Goal: Transaction & Acquisition: Purchase product/service

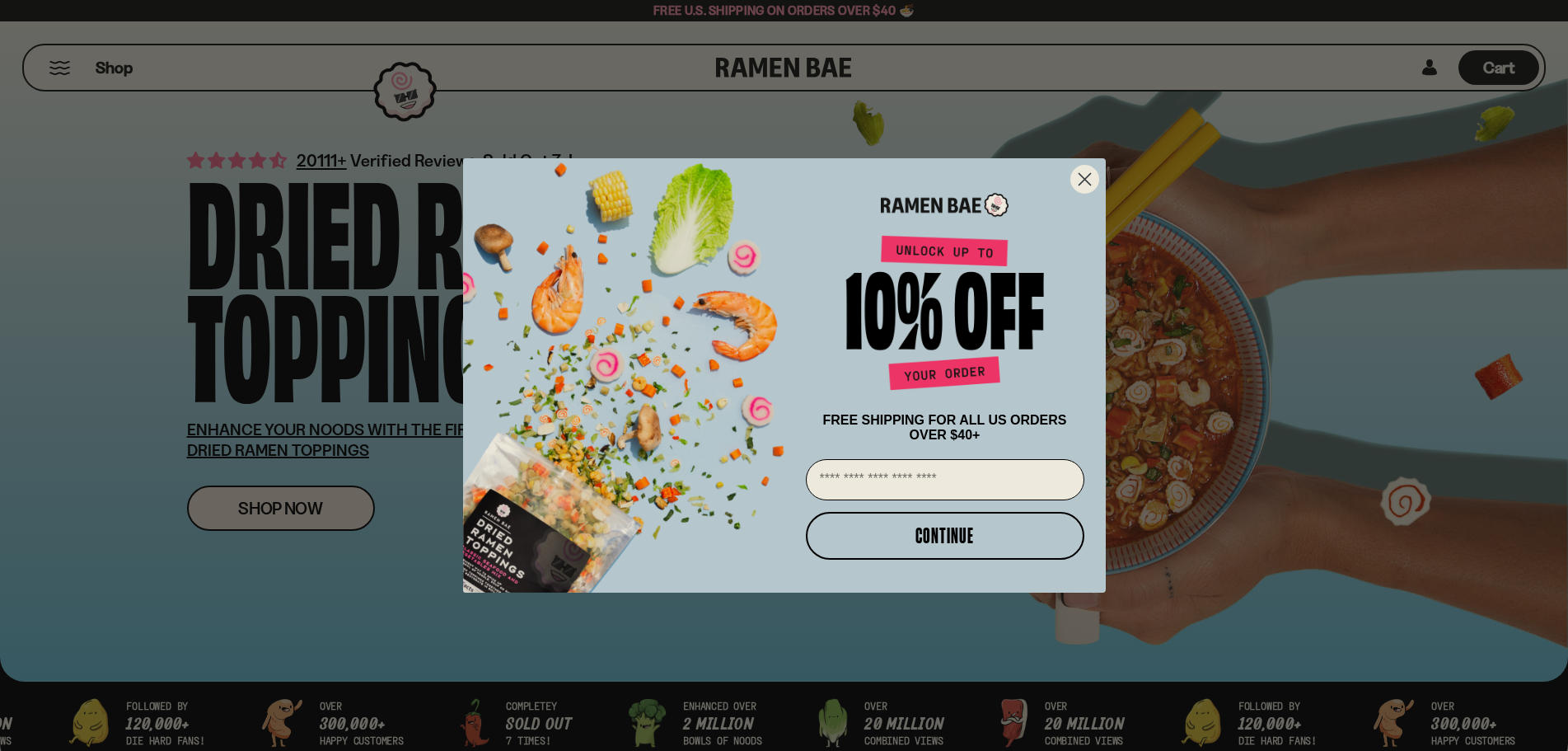
scroll to position [165, 0]
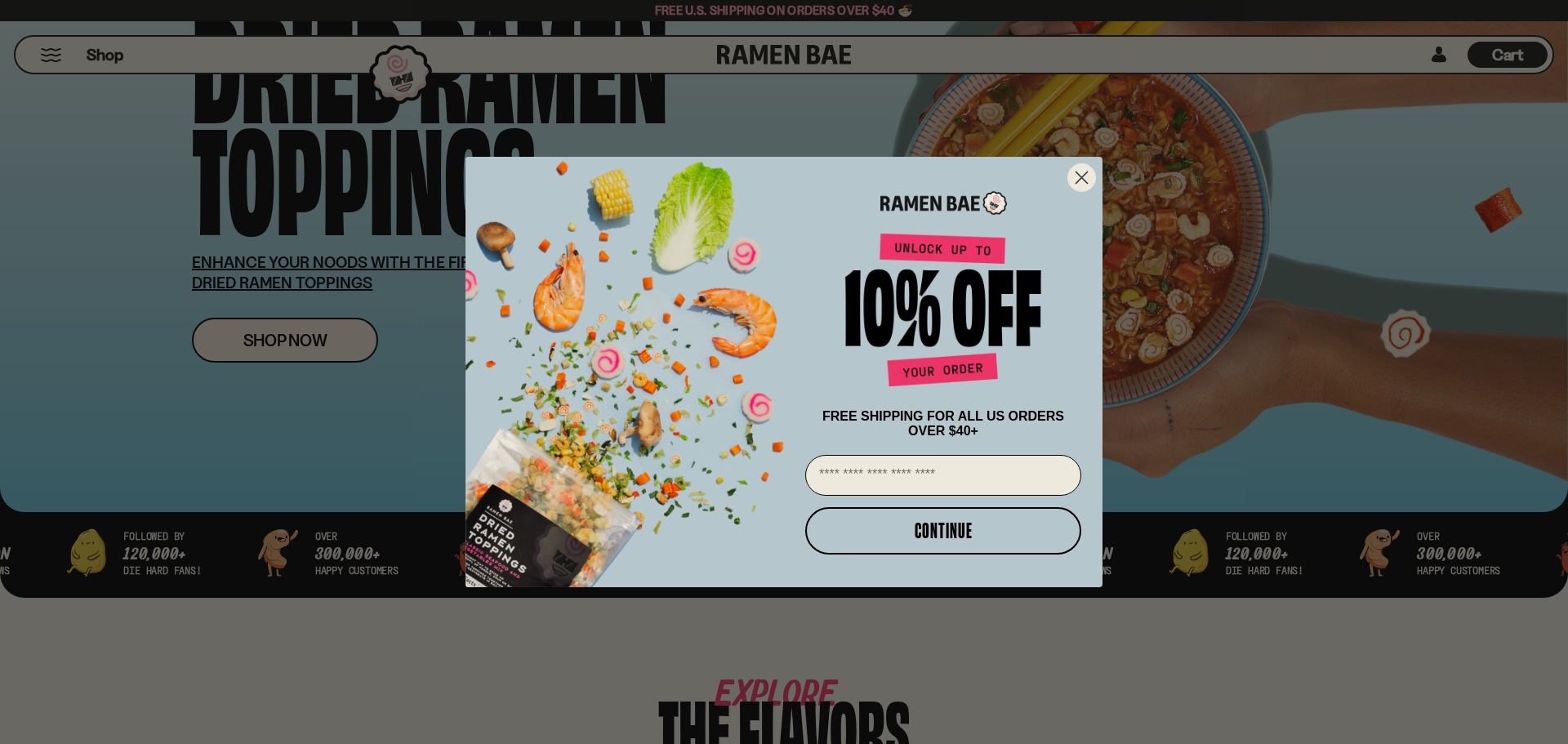
click at [889, 486] on input "Email" at bounding box center [943, 475] width 276 height 41
type input "**********"
click at [938, 524] on button "CONTINUE" at bounding box center [943, 530] width 276 height 47
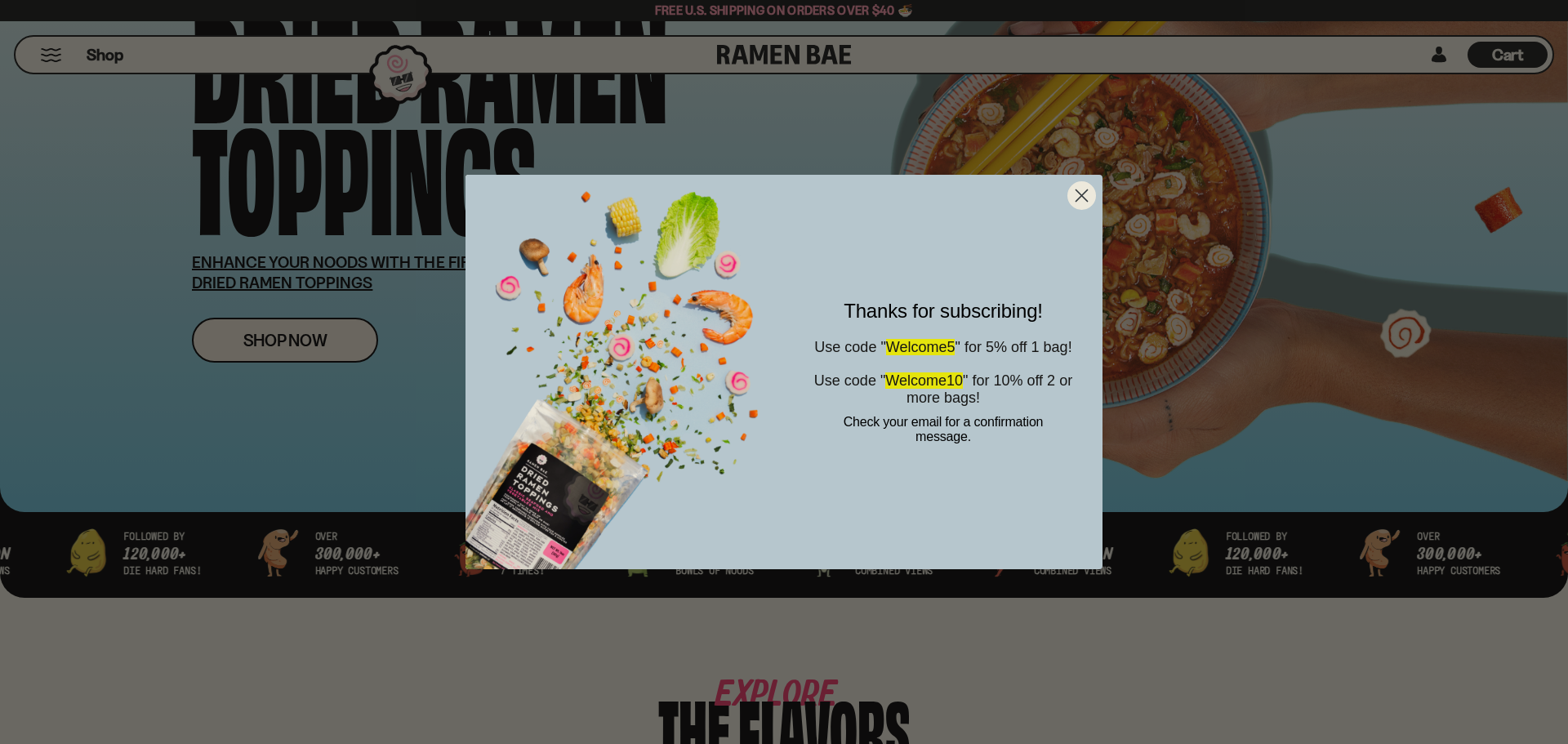
click at [1077, 188] on circle "Close dialog" at bounding box center [1081, 196] width 27 height 27
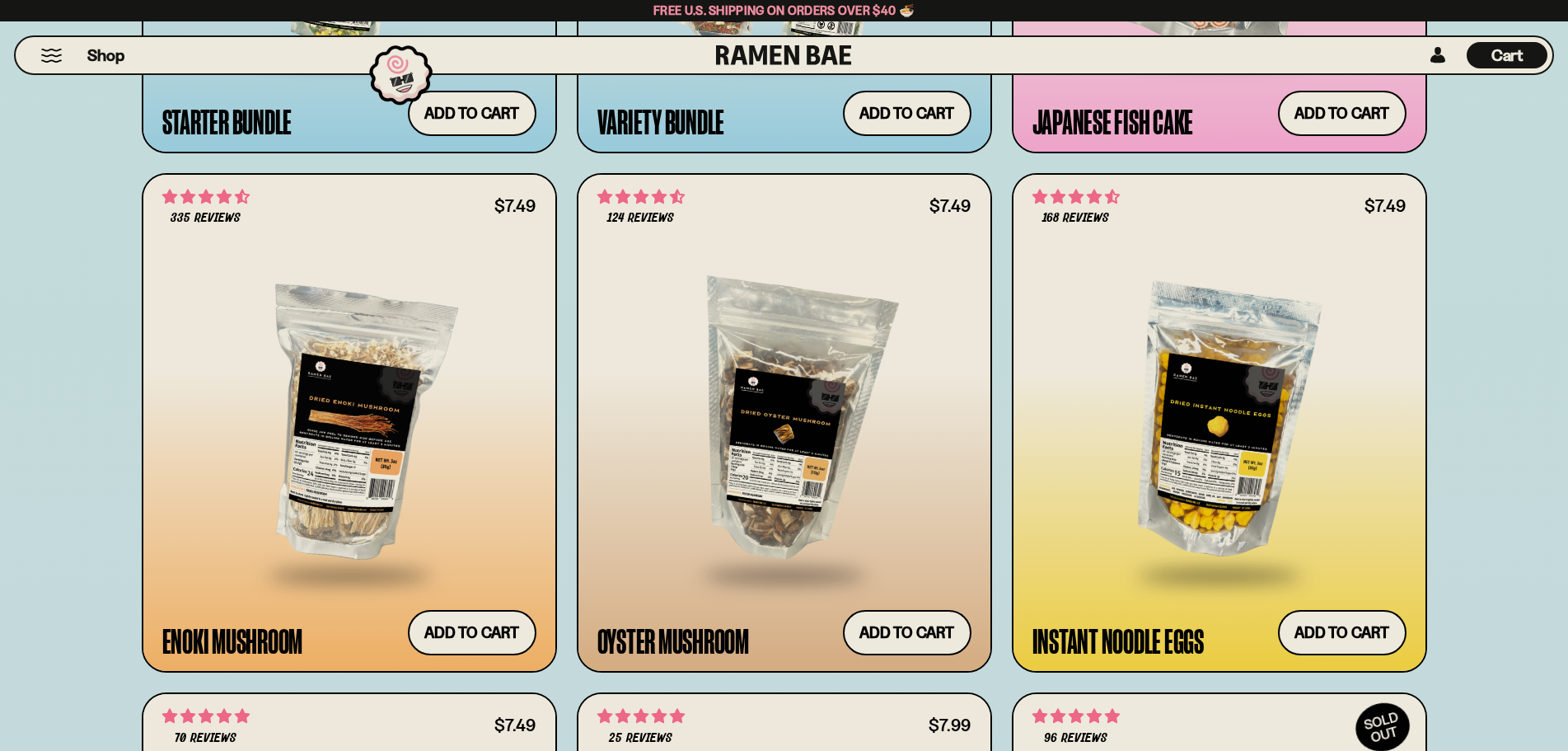
scroll to position [2309, 0]
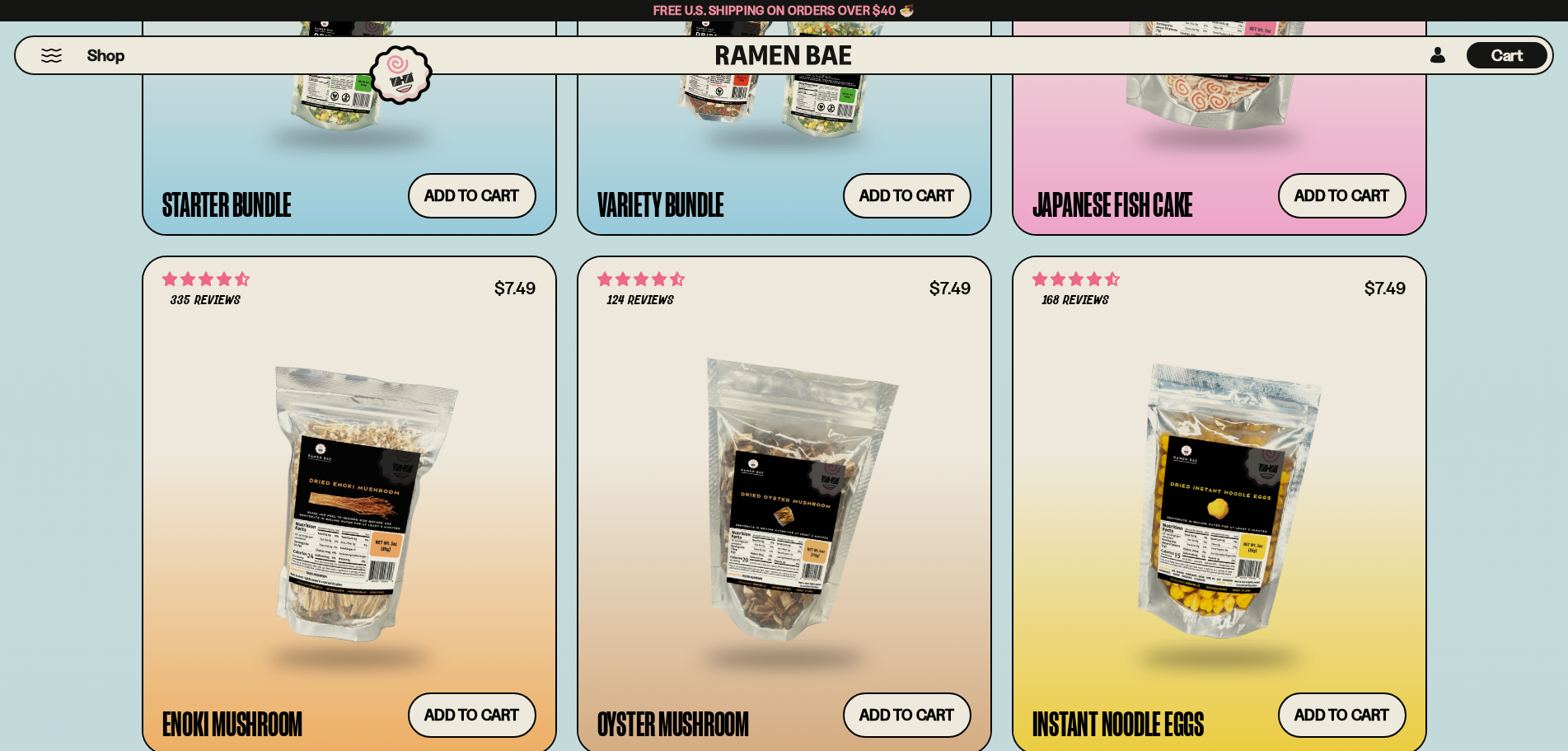
click at [360, 491] on div at bounding box center [349, 506] width 374 height 300
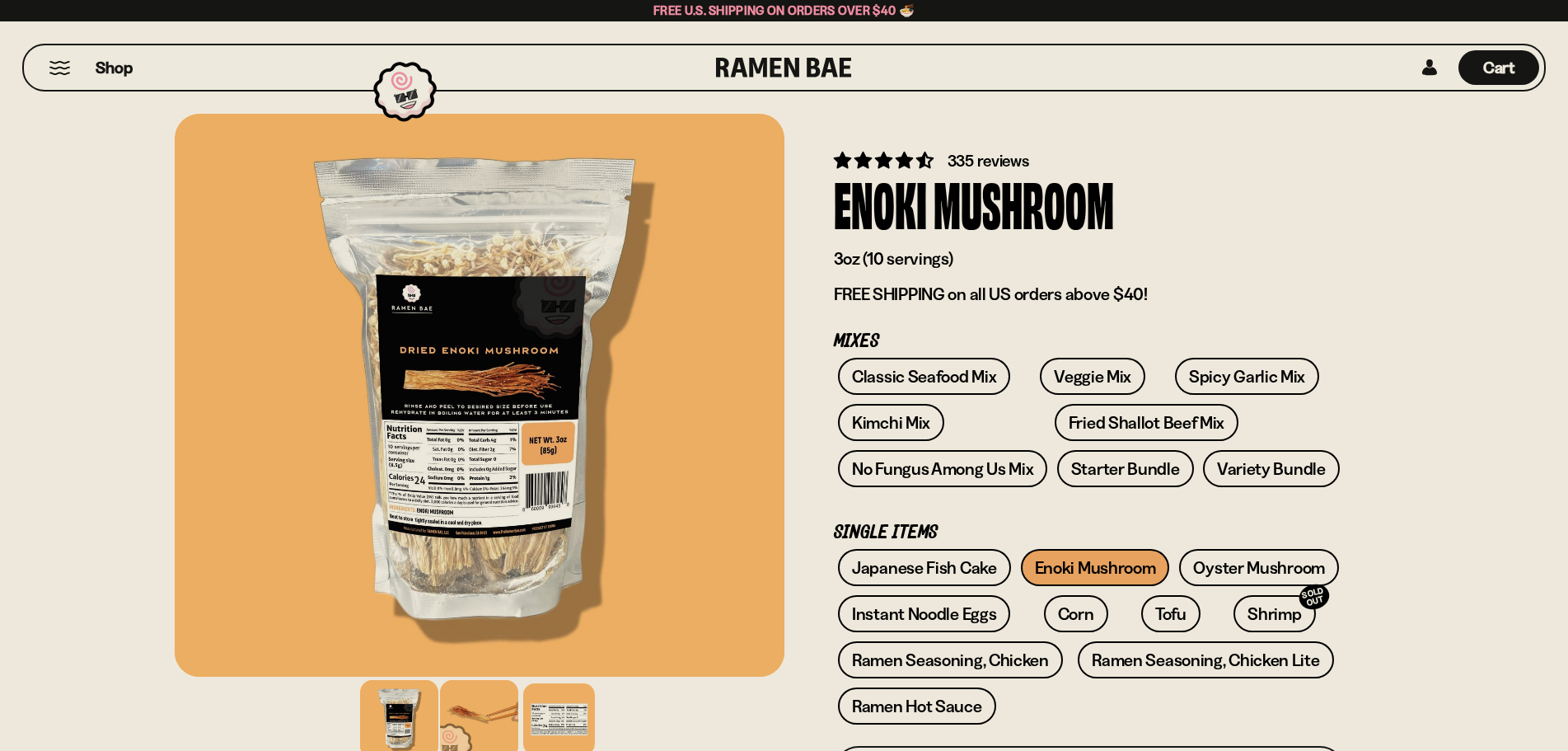
click at [477, 726] on div at bounding box center [479, 720] width 78 height 78
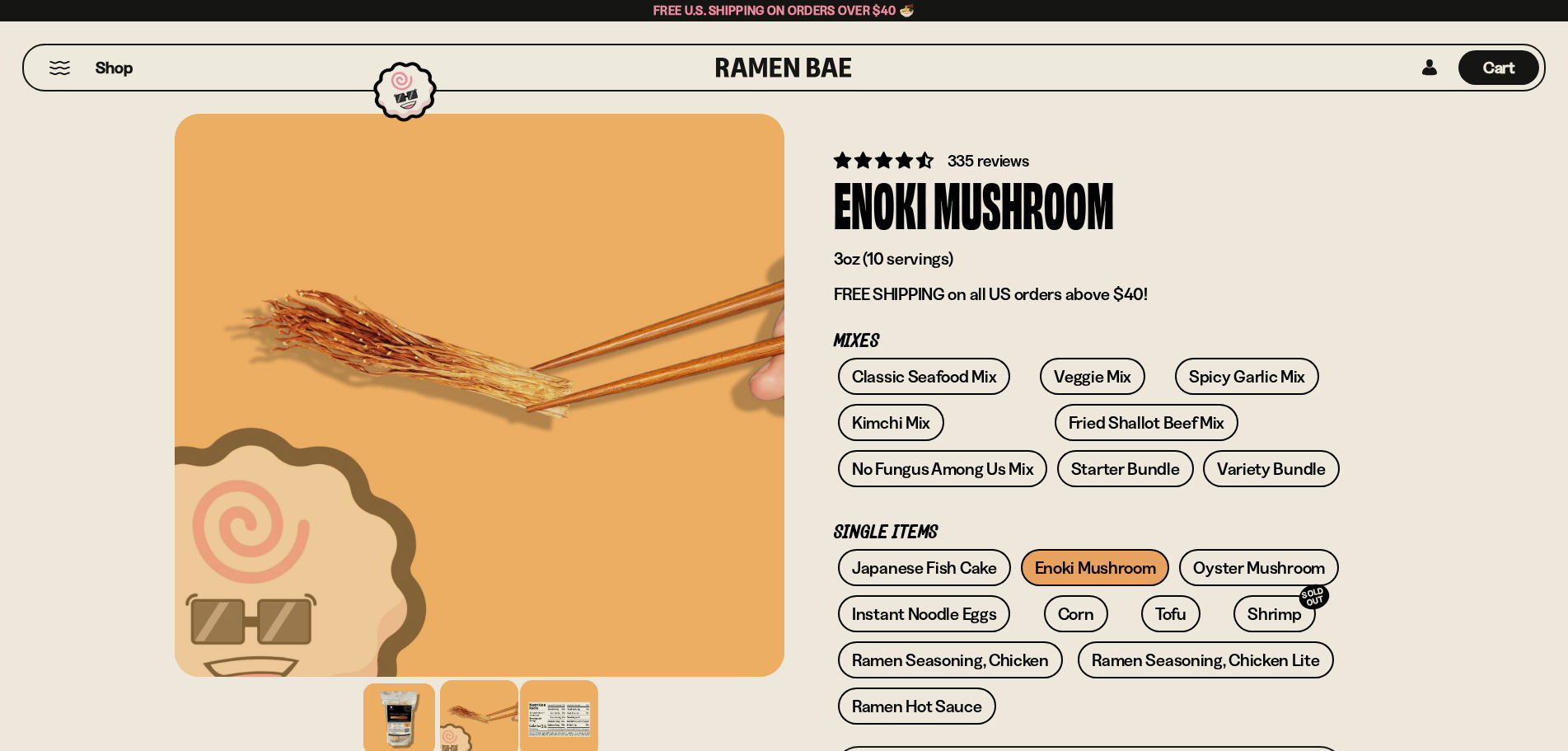
click at [550, 721] on div at bounding box center [559, 720] width 78 height 78
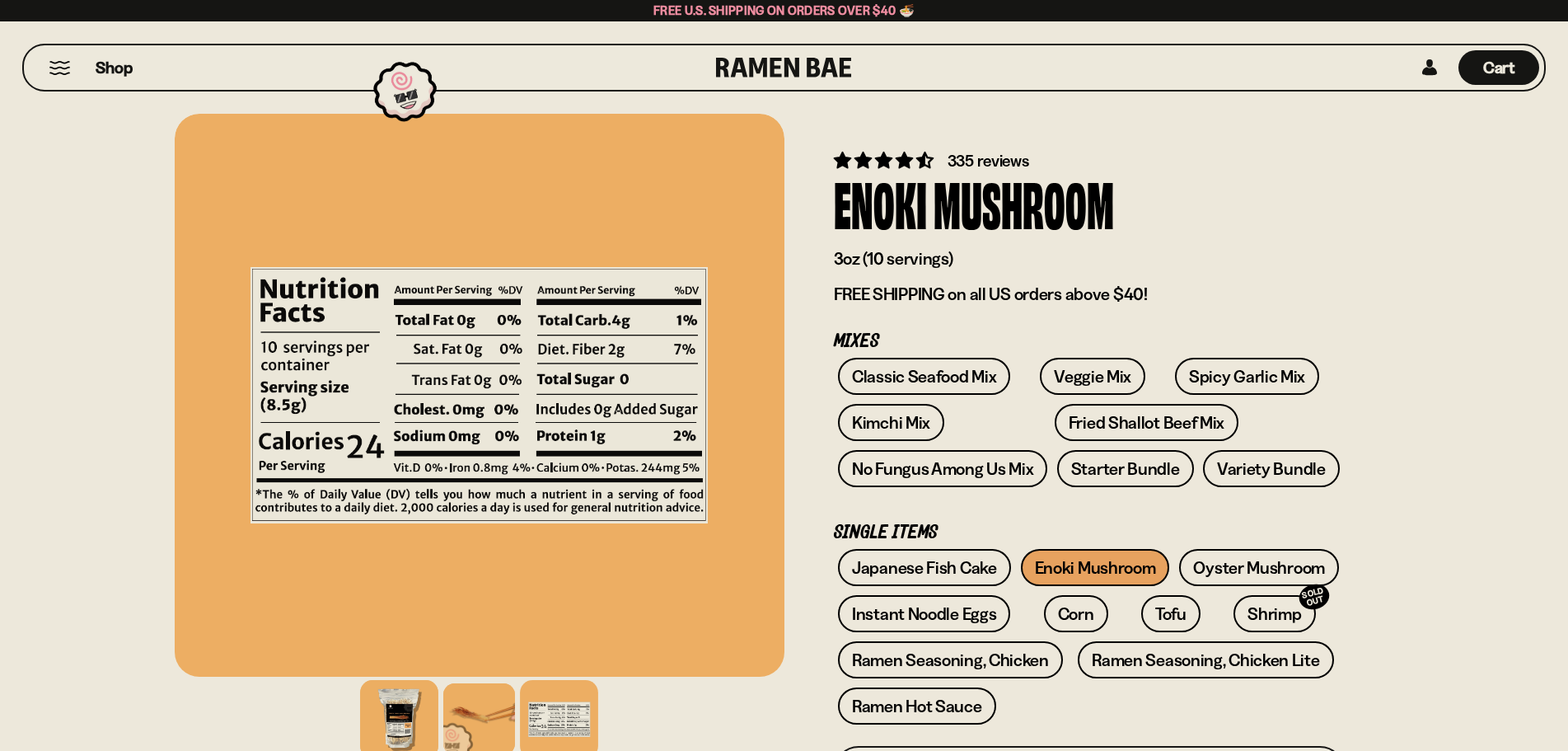
click at [410, 718] on div at bounding box center [399, 720] width 78 height 78
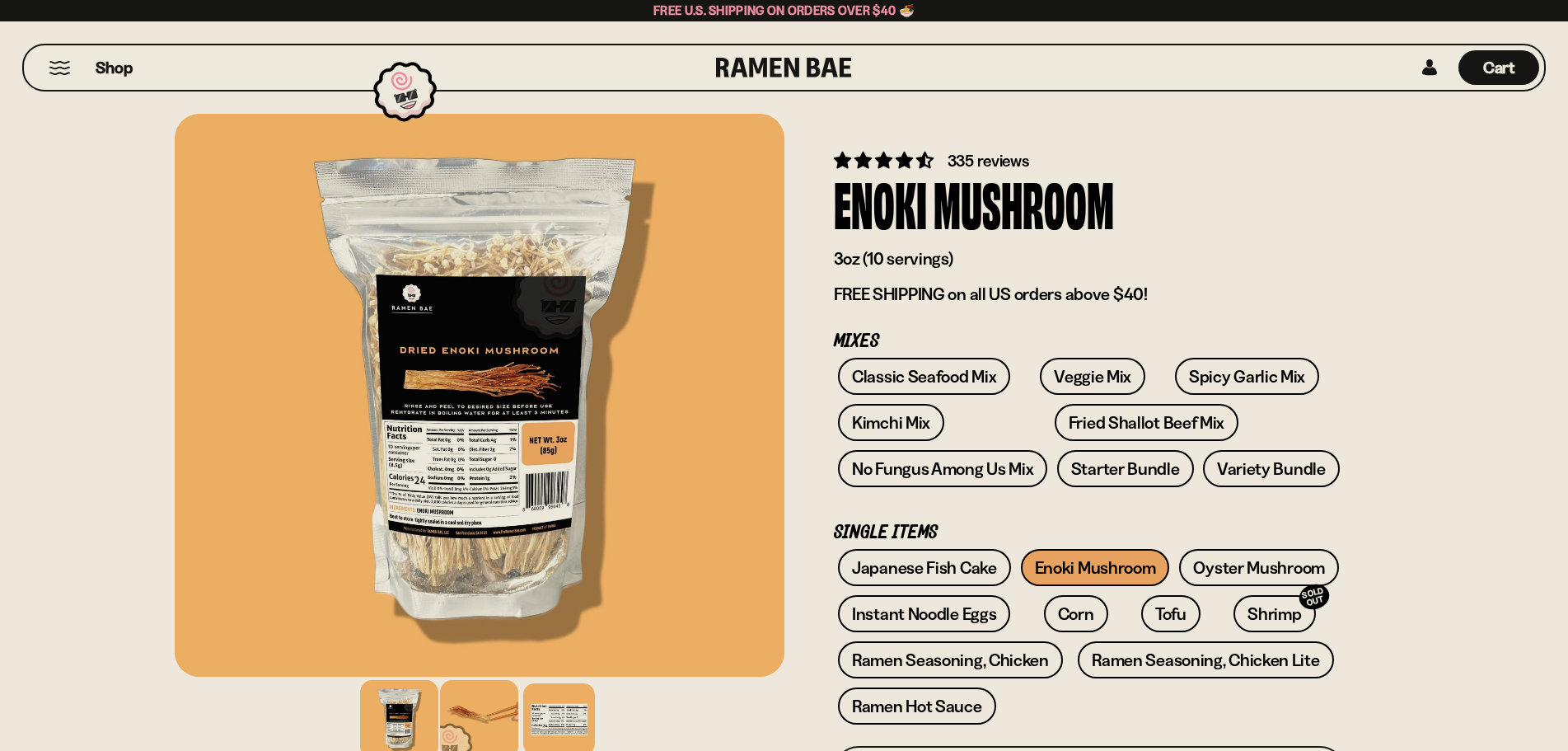
click at [475, 713] on div at bounding box center [479, 720] width 78 height 78
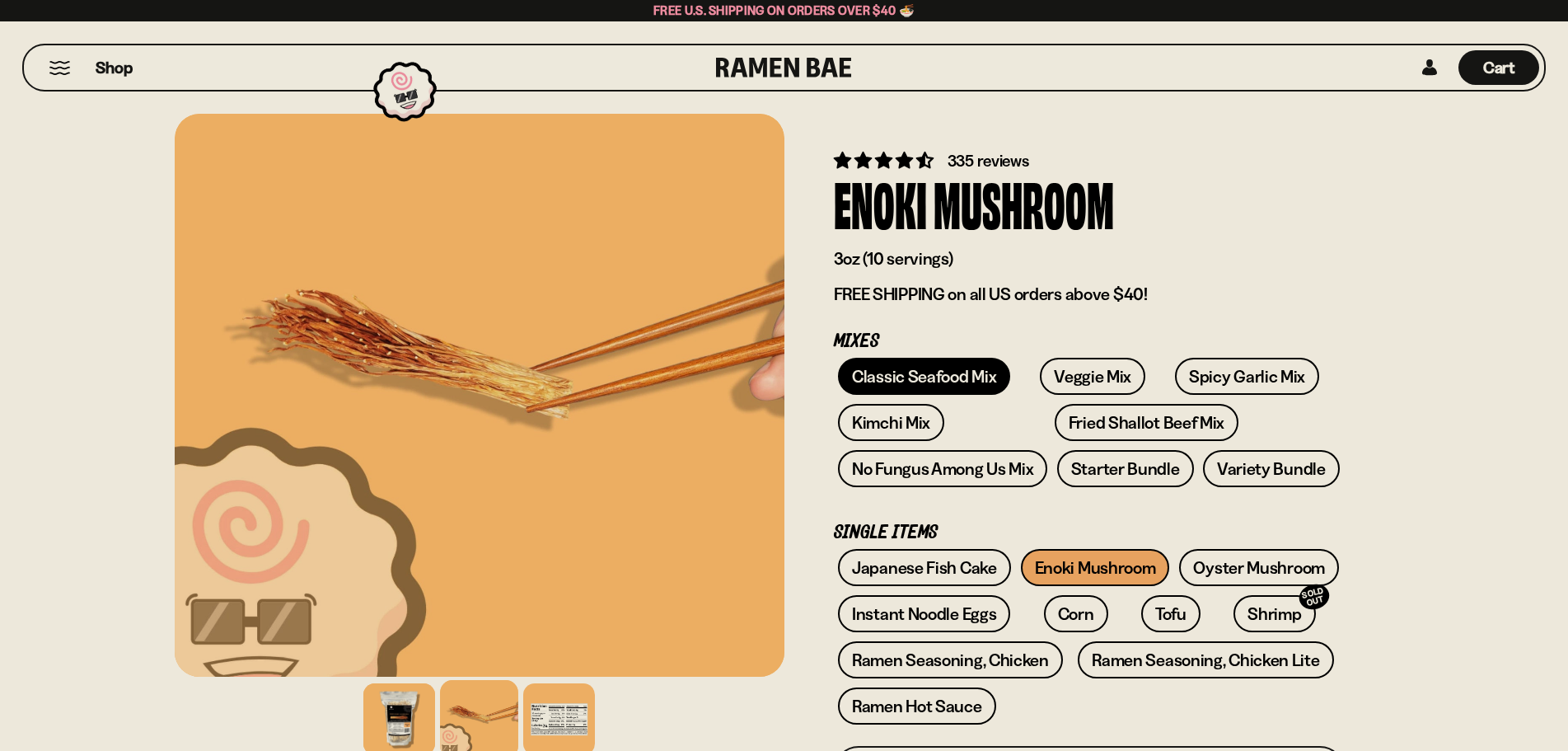
click at [947, 374] on link "Classic Seafood Mix" at bounding box center [924, 377] width 172 height 37
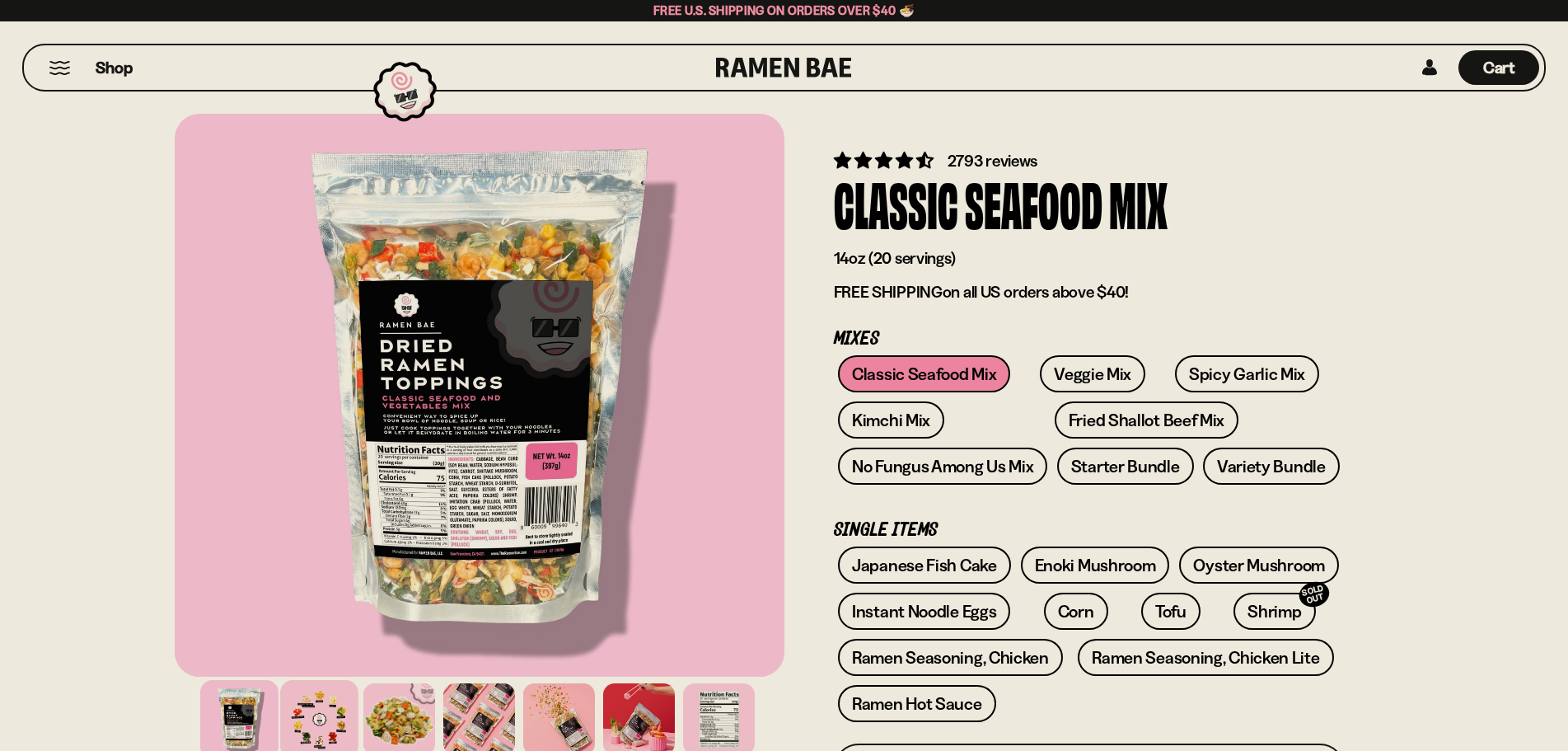
click at [329, 721] on div at bounding box center [319, 720] width 78 height 78
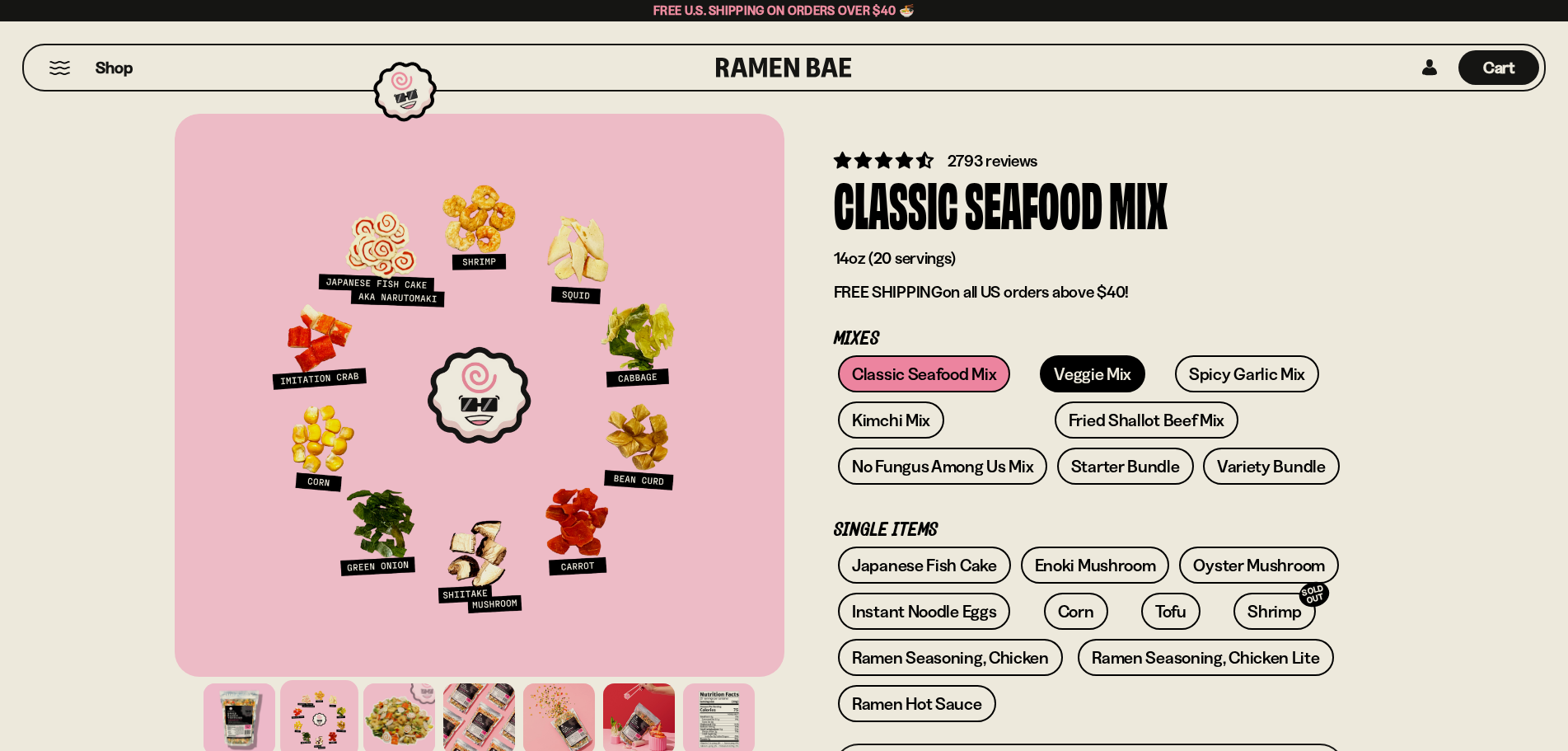
click at [1098, 374] on link "Veggie Mix" at bounding box center [1092, 374] width 105 height 37
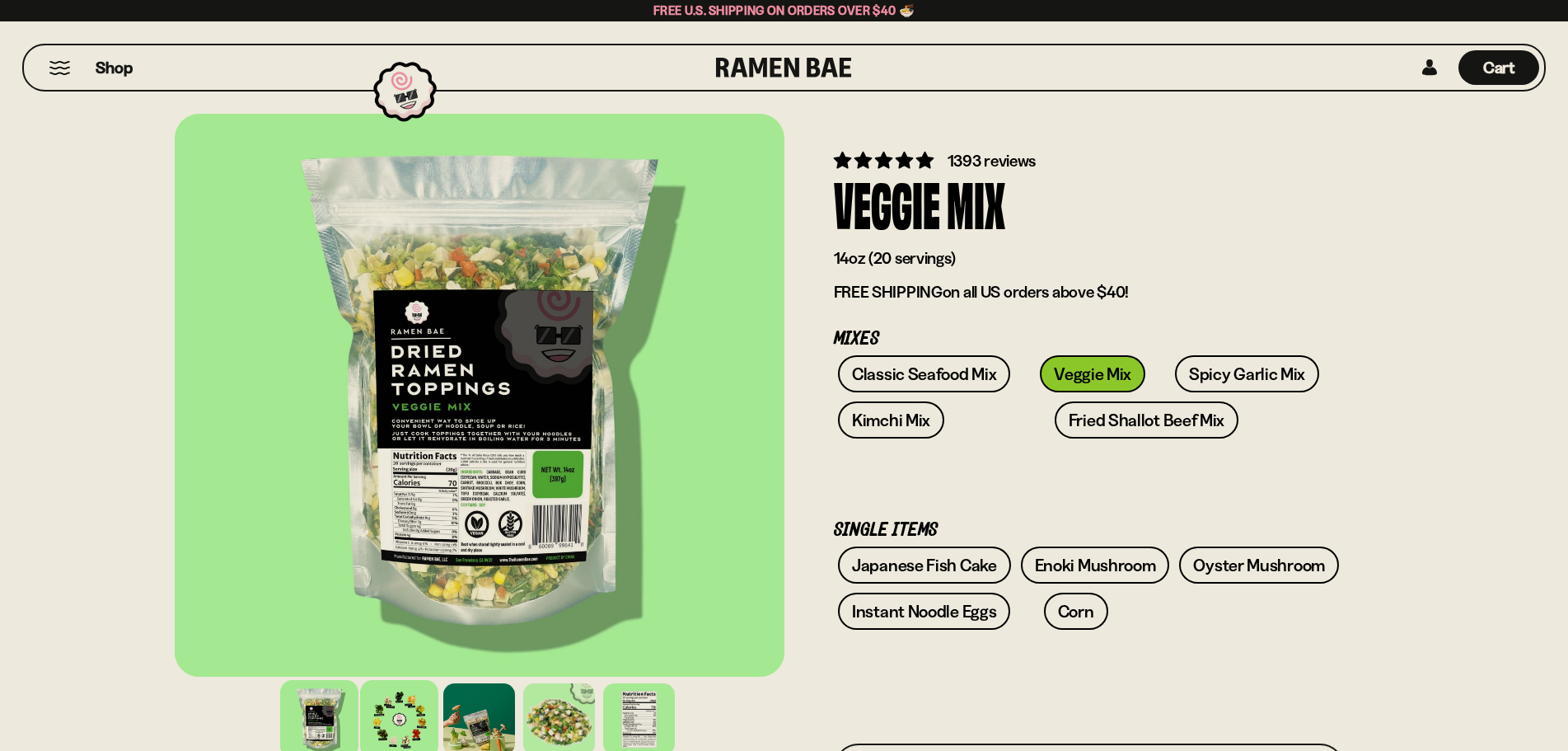
click at [404, 719] on div at bounding box center [399, 720] width 78 height 78
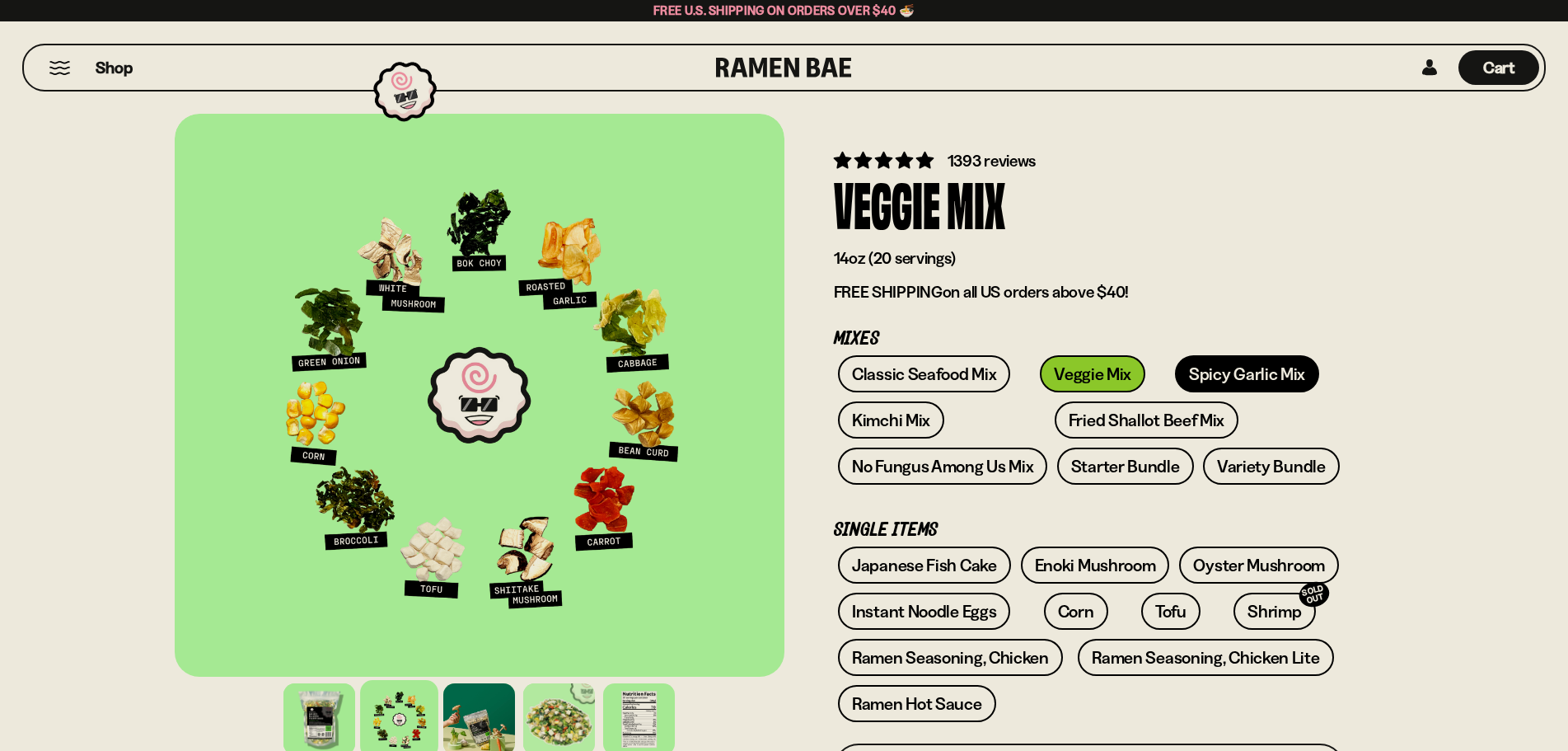
click at [1191, 376] on link "Spicy Garlic Mix" at bounding box center [1247, 374] width 144 height 37
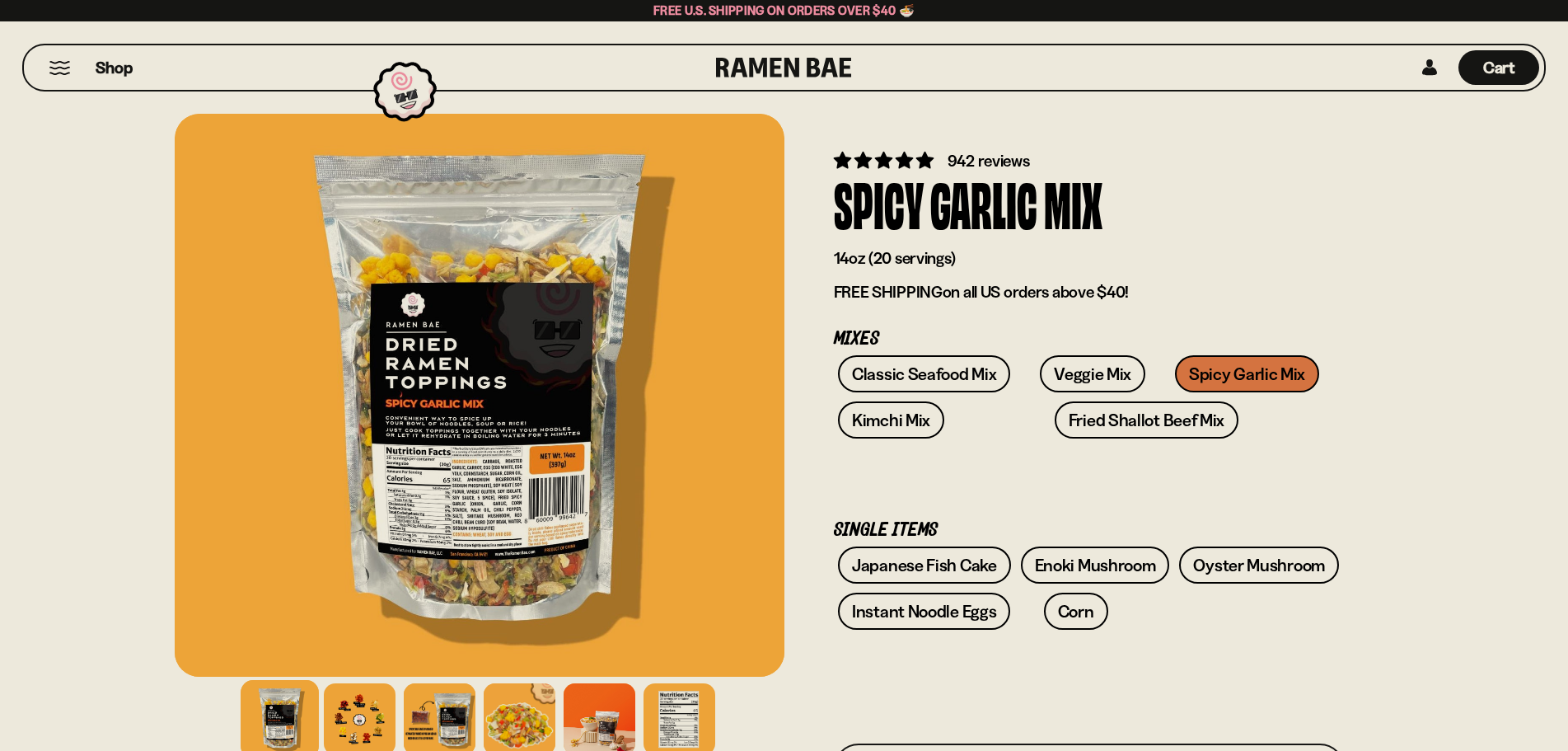
click at [368, 721] on div at bounding box center [360, 720] width 72 height 72
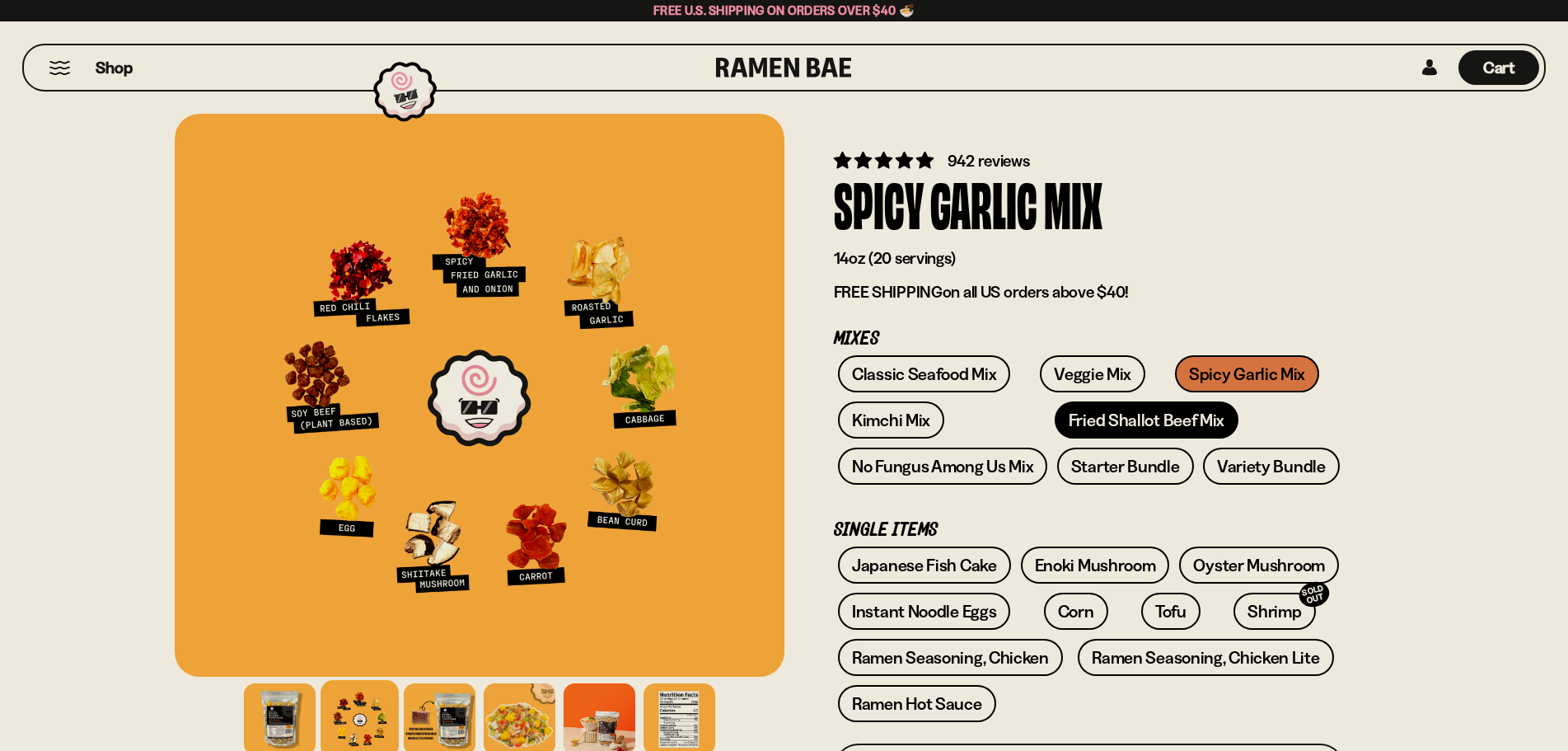
click at [1055, 420] on link "Fried Shallot Beef Mix" at bounding box center [1147, 420] width 184 height 37
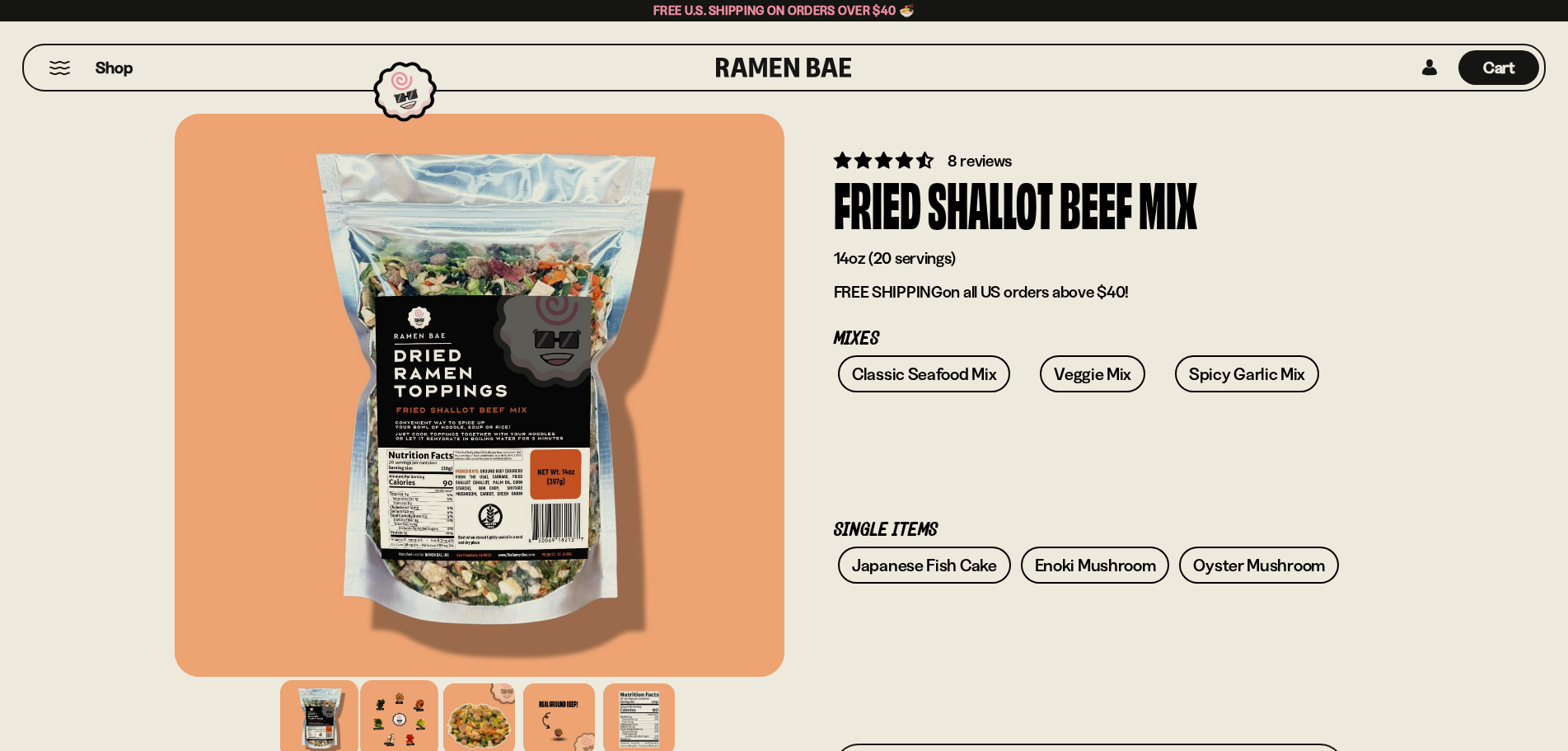
click at [380, 706] on div at bounding box center [399, 720] width 78 height 78
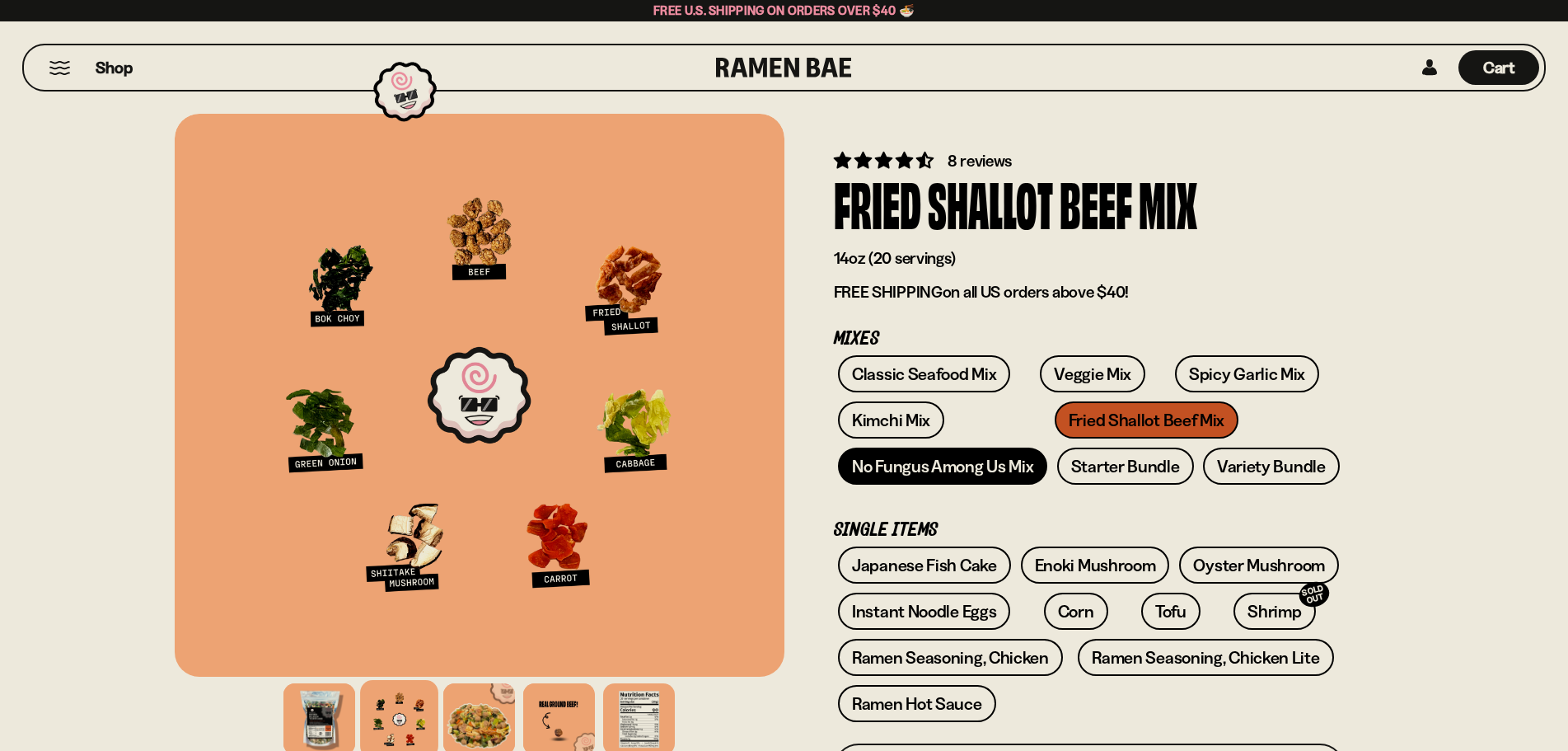
click at [925, 462] on link "No Fungus Among Us Mix" at bounding box center [942, 467] width 209 height 37
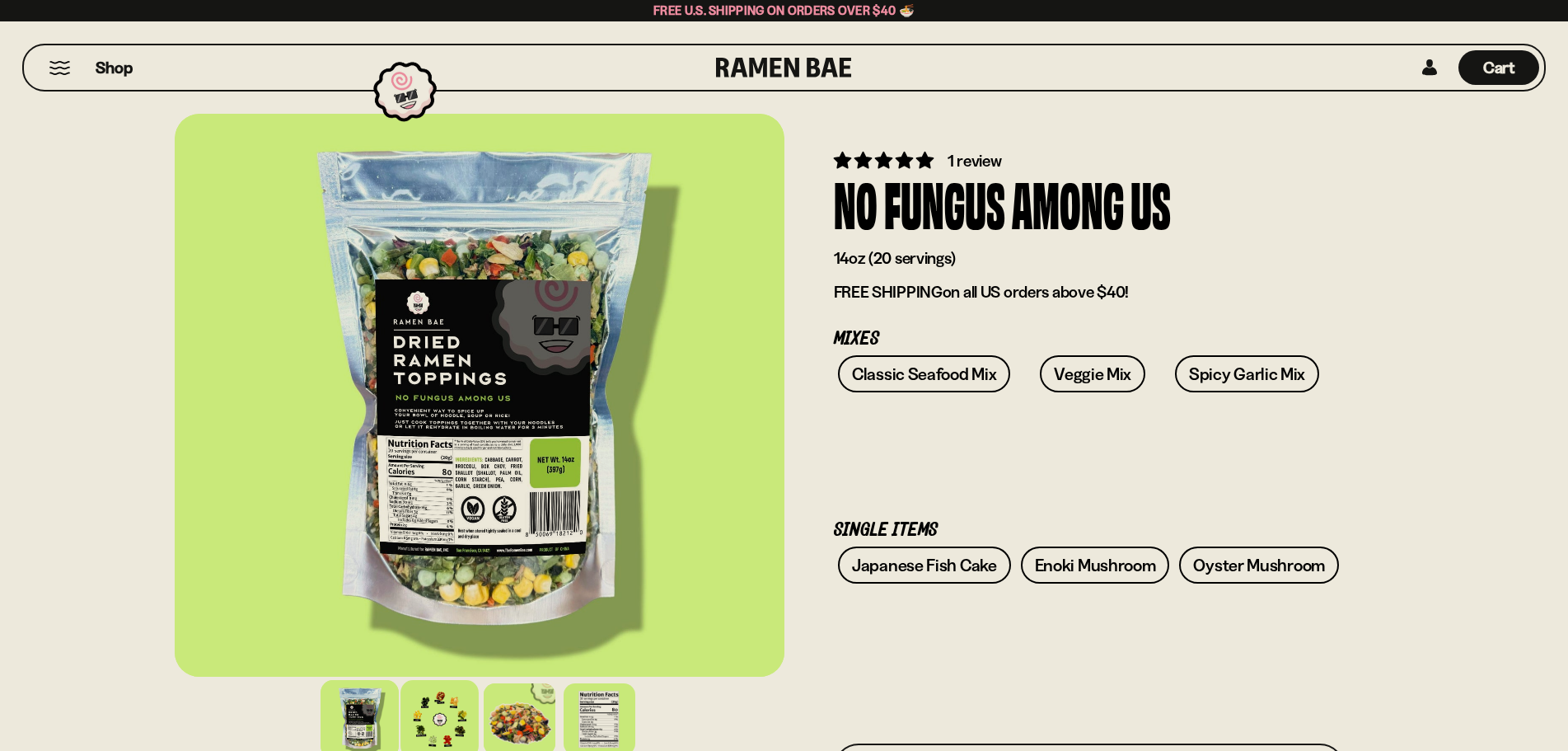
click at [431, 709] on div at bounding box center [439, 720] width 78 height 78
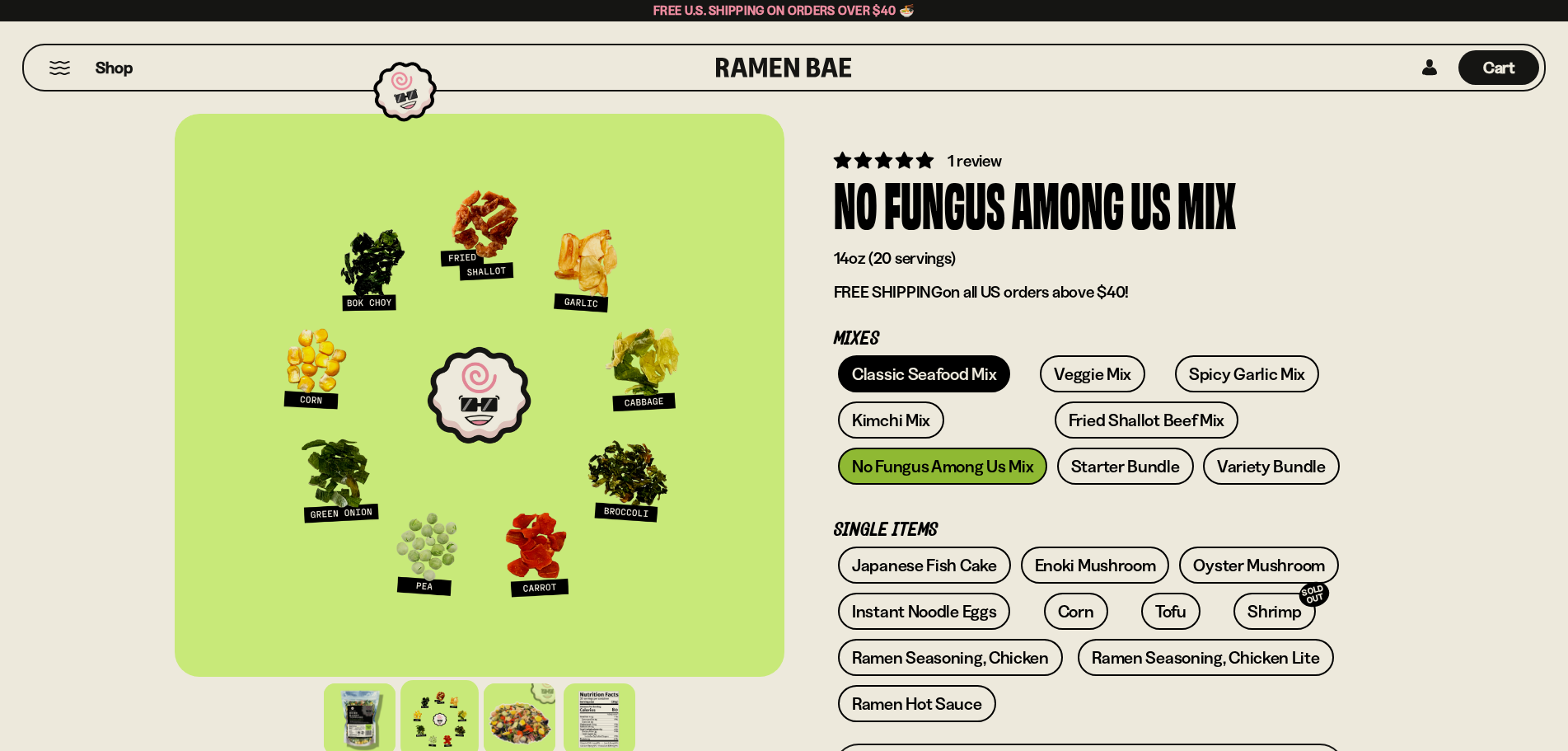
click at [924, 367] on link "Classic Seafood Mix" at bounding box center [924, 374] width 172 height 37
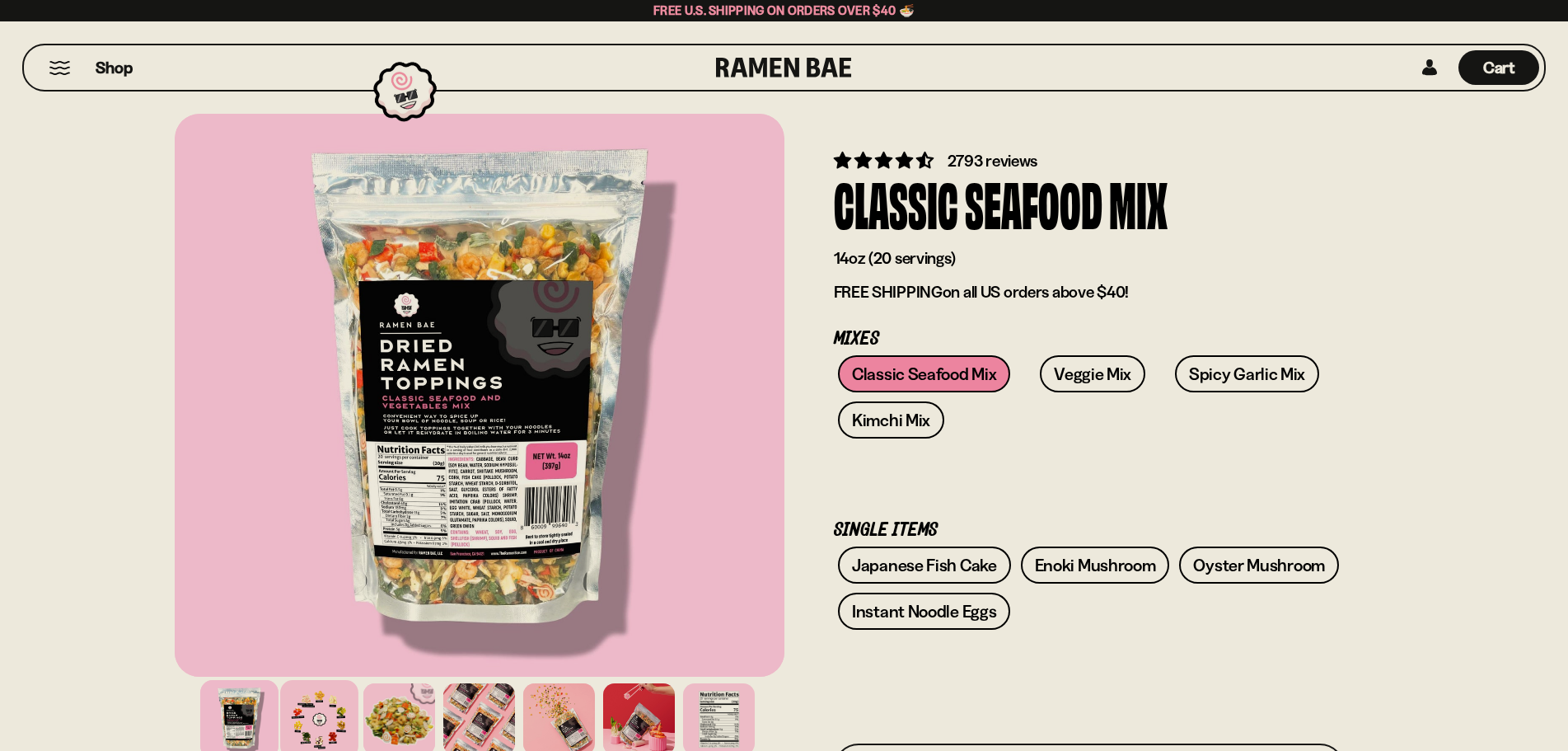
click at [331, 723] on div at bounding box center [319, 720] width 78 height 78
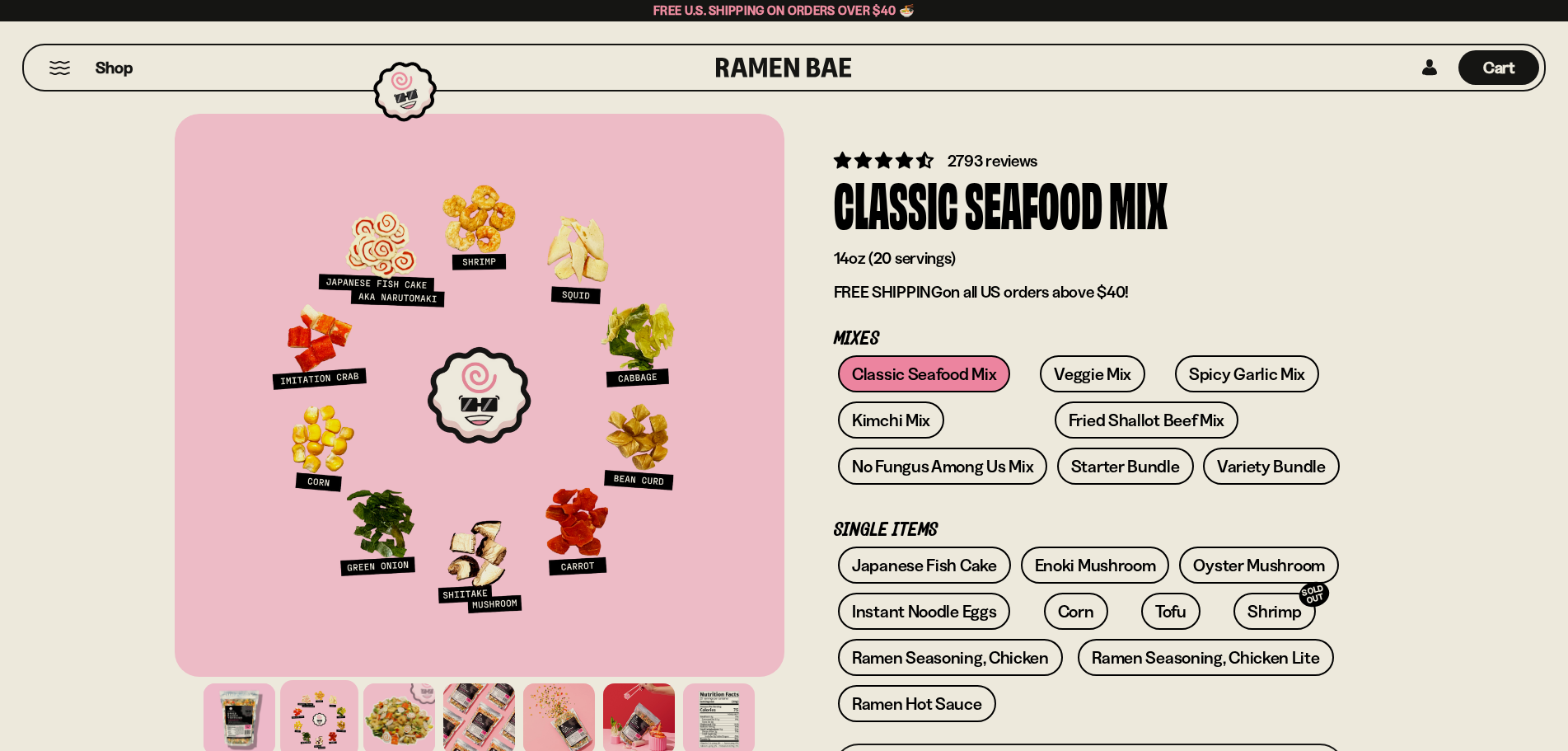
click at [63, 65] on button "Mobile Menu Trigger" at bounding box center [59, 68] width 22 height 14
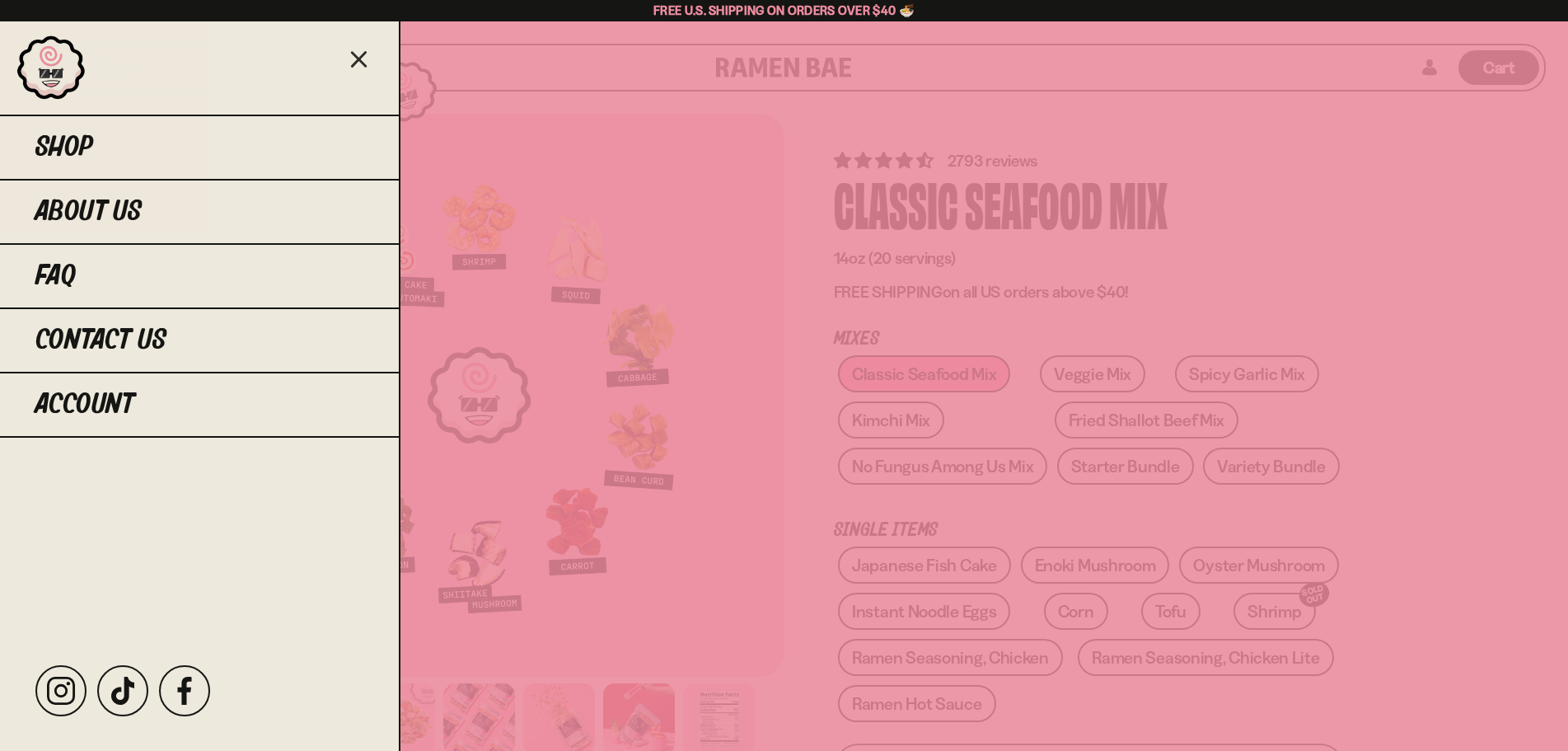
click at [53, 70] on link at bounding box center [51, 68] width 70 height 66
